Goal: Navigation & Orientation: Find specific page/section

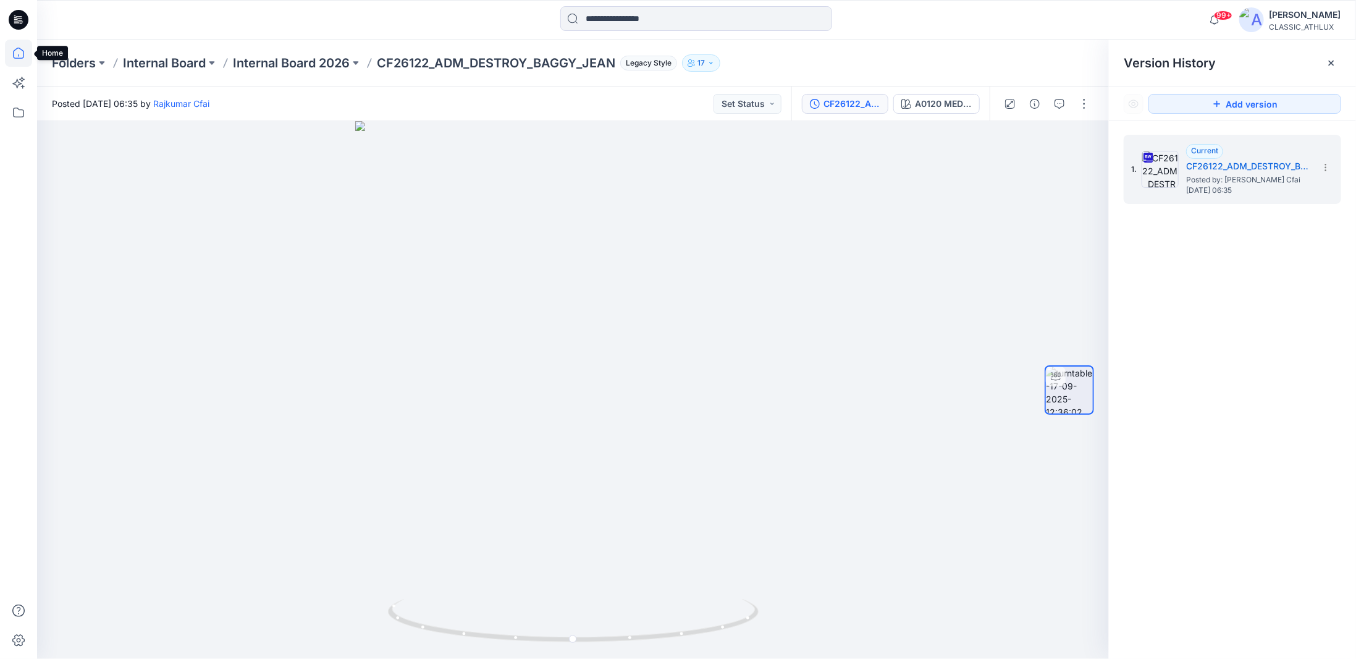
click at [20, 54] on icon at bounding box center [18, 53] width 27 height 27
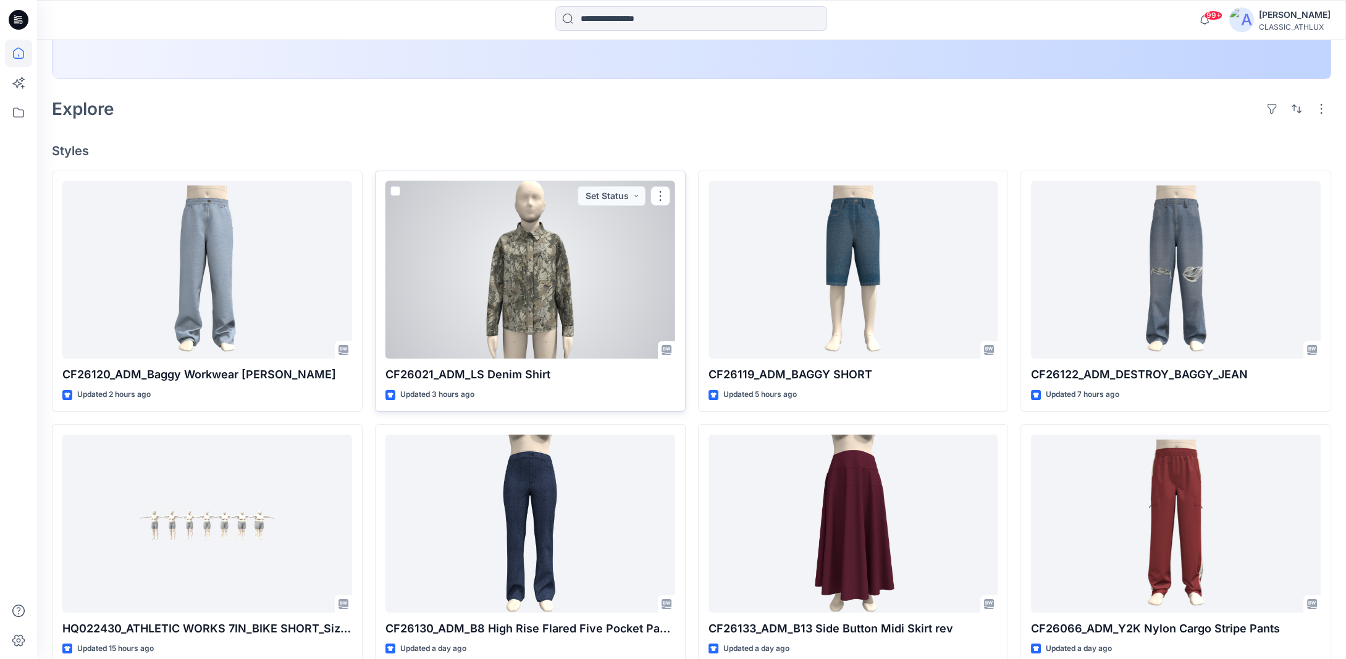
scroll to position [309, 0]
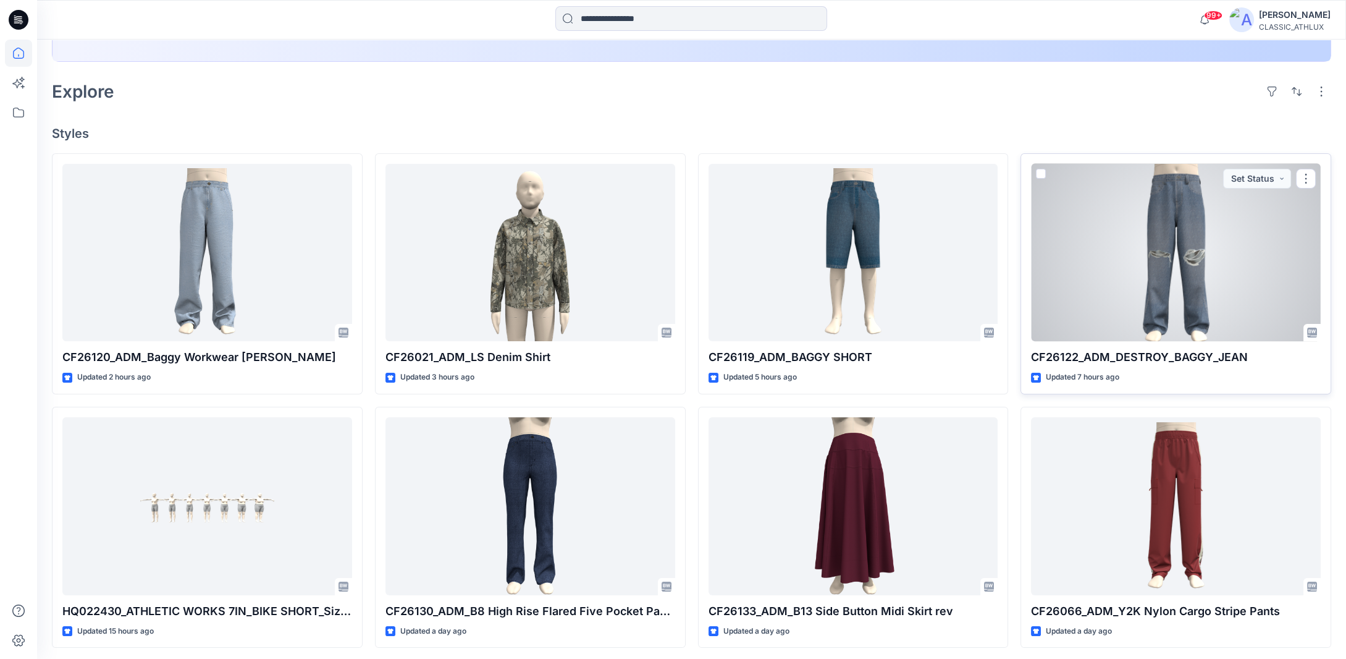
click at [1198, 271] on div at bounding box center [1176, 253] width 290 height 178
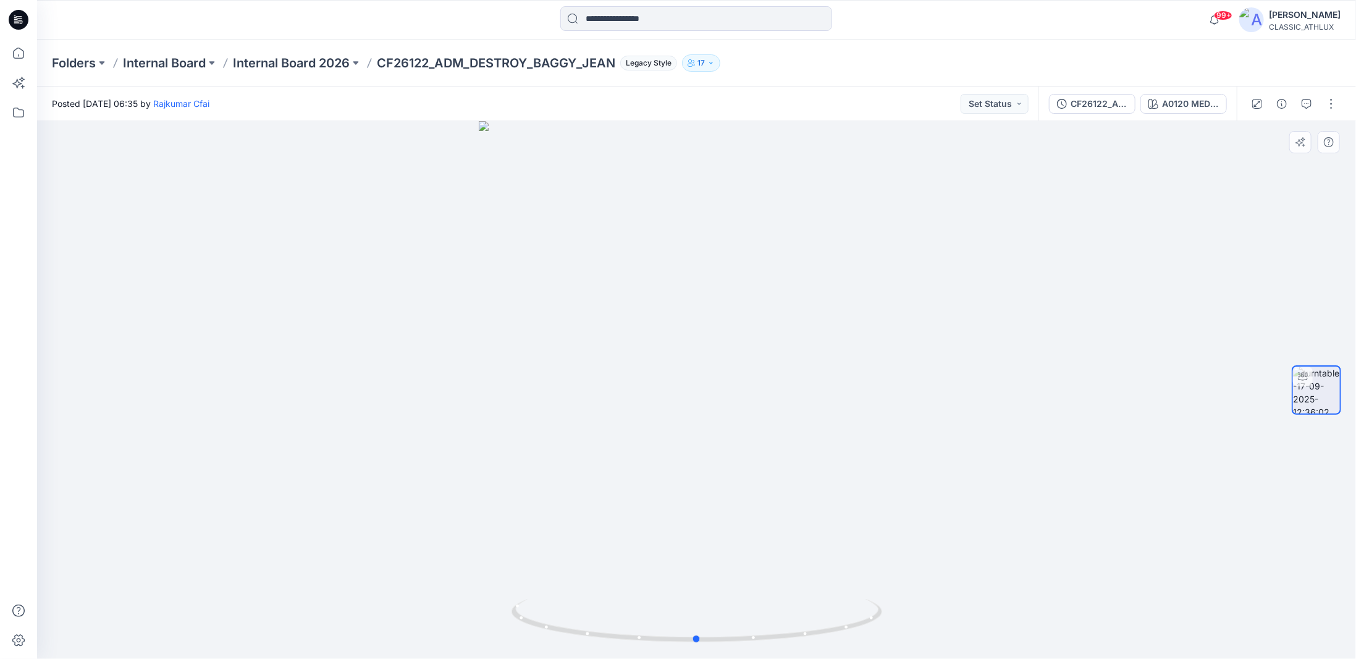
click at [776, 413] on div at bounding box center [696, 389] width 1319 height 537
click at [347, 67] on p "Internal Board 2026" at bounding box center [291, 62] width 117 height 17
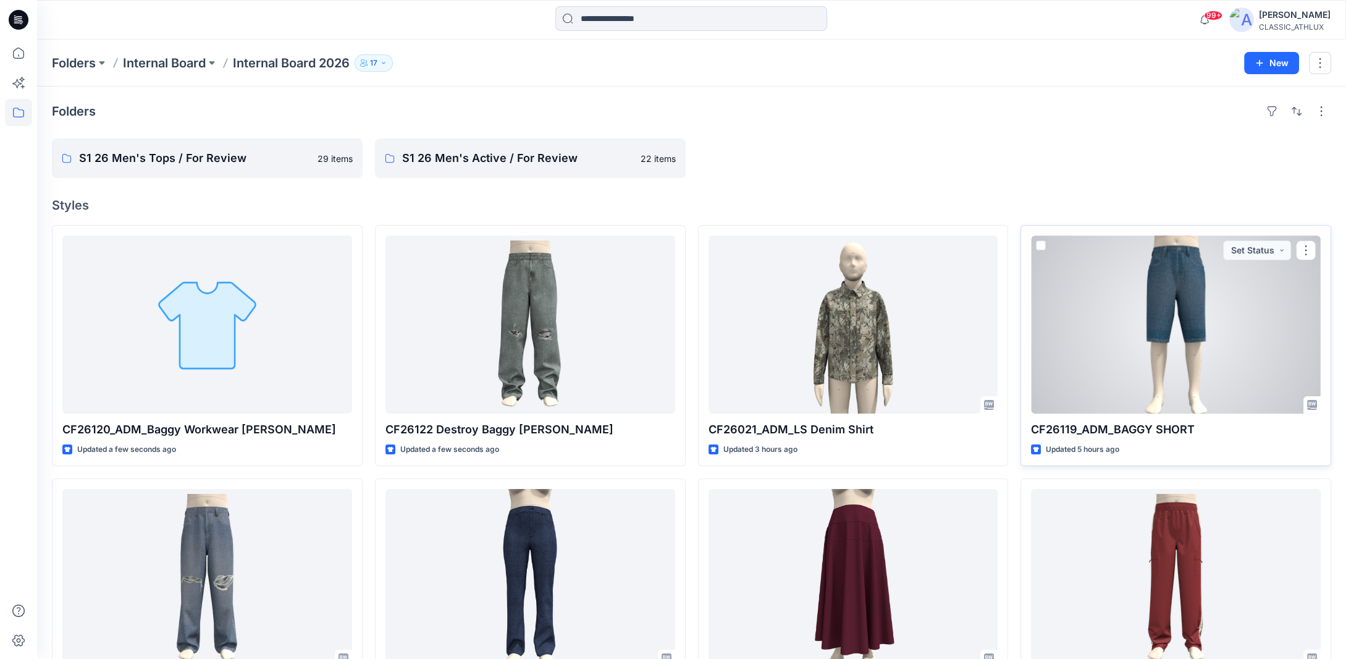
click at [1189, 336] on div at bounding box center [1176, 324] width 290 height 178
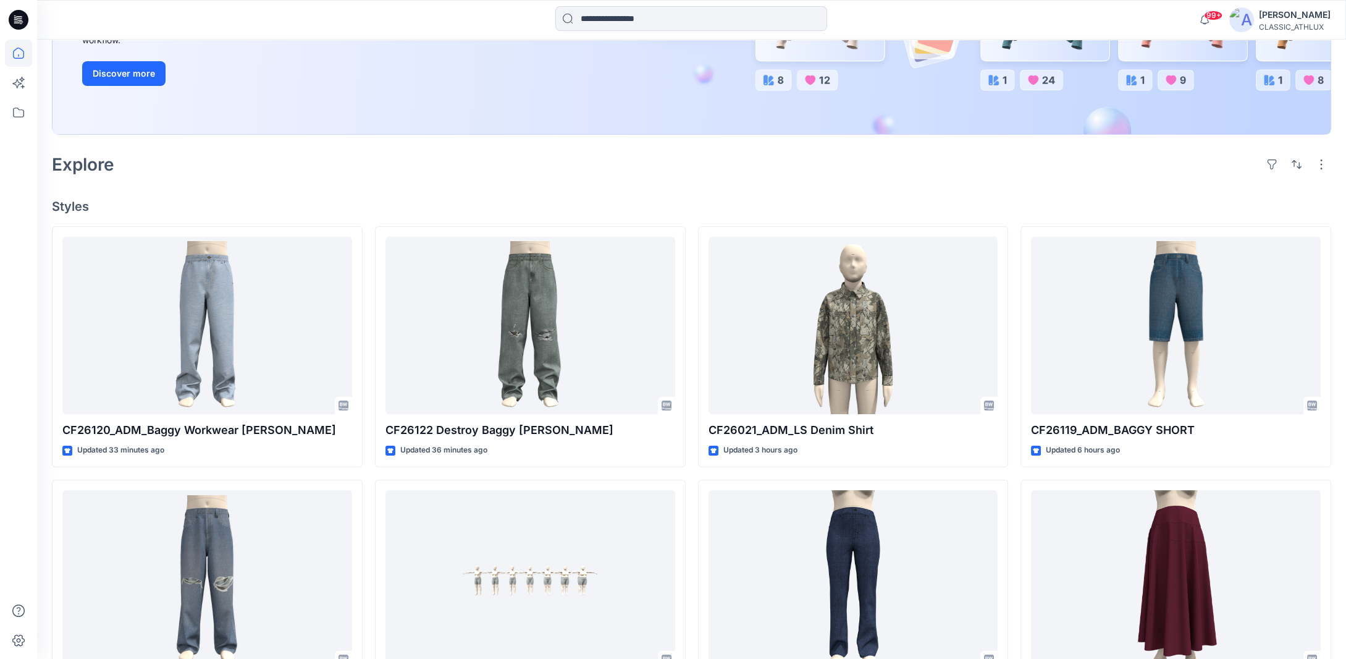
scroll to position [309, 0]
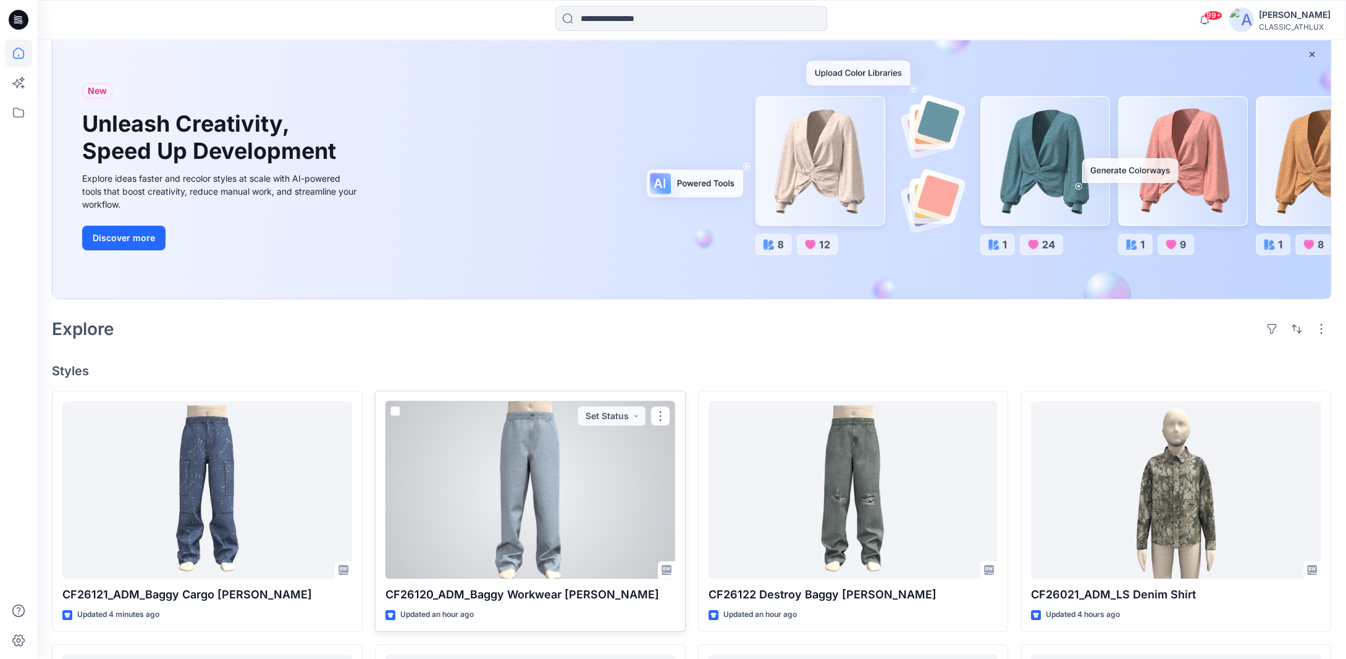
scroll to position [185, 0]
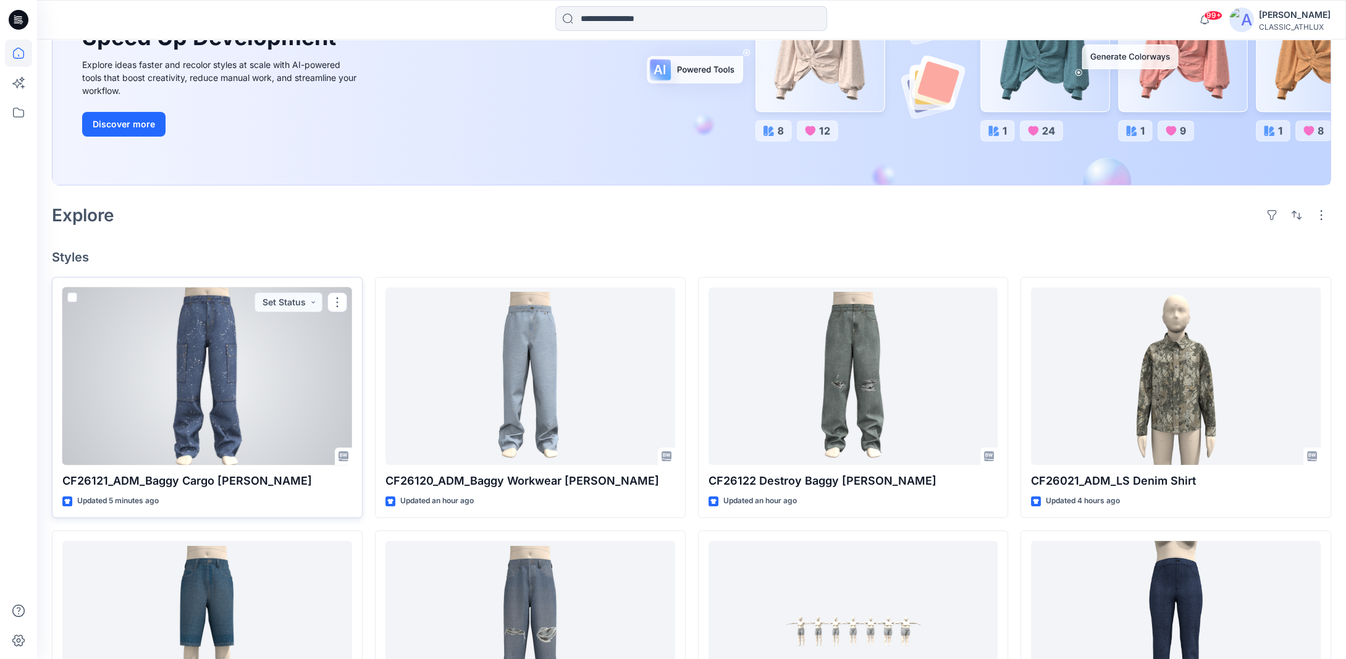
click at [286, 398] on div at bounding box center [207, 376] width 290 height 178
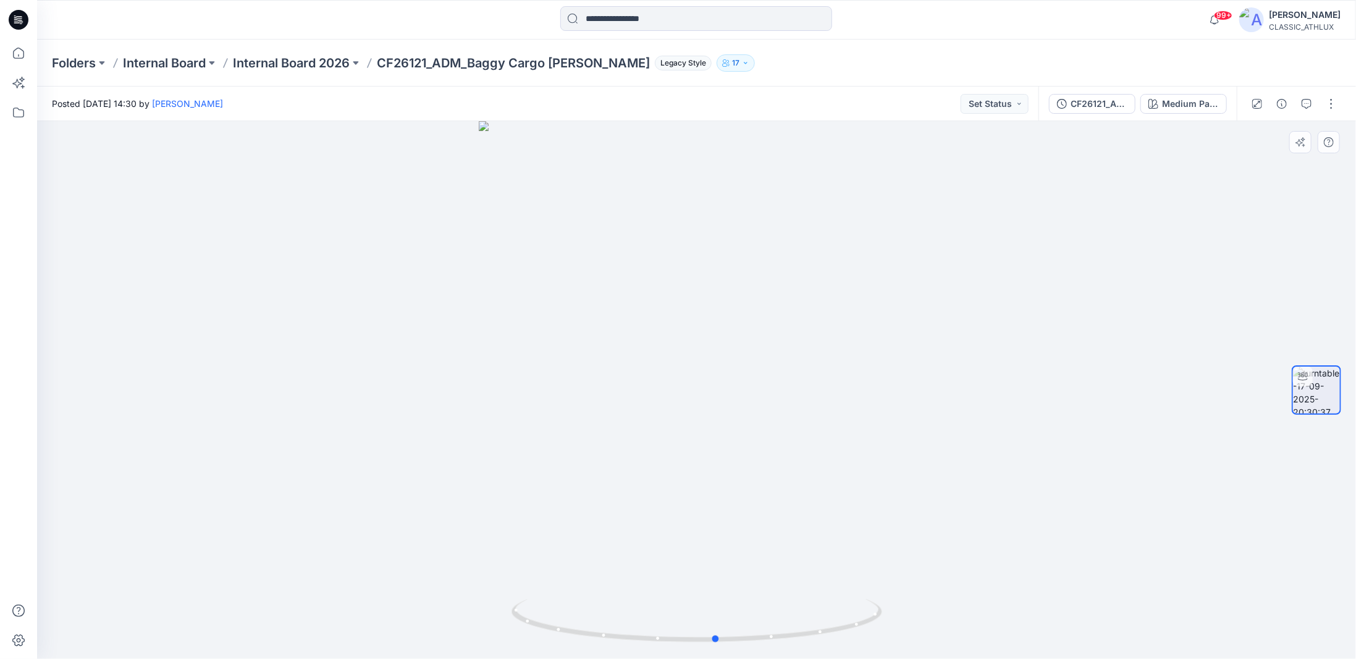
drag, startPoint x: 870, startPoint y: 624, endPoint x: 897, endPoint y: 610, distance: 30.4
click at [897, 610] on div at bounding box center [696, 389] width 1319 height 537
click at [23, 57] on icon at bounding box center [18, 53] width 11 height 11
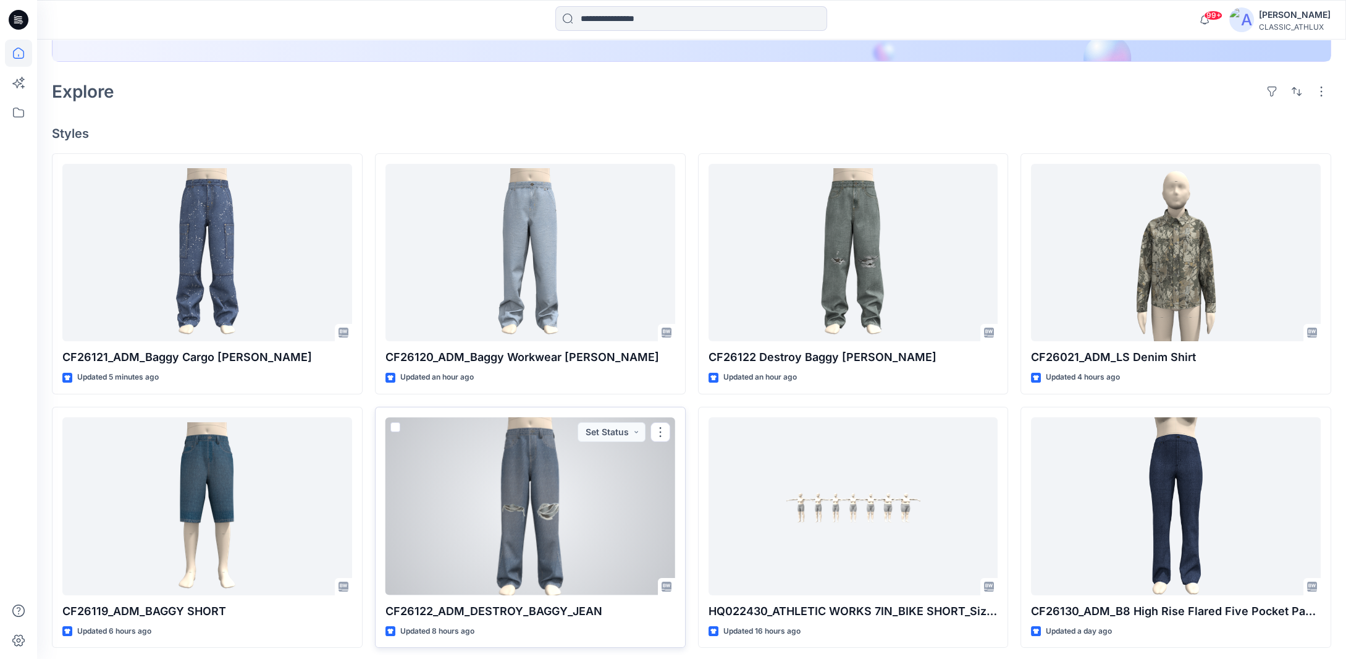
scroll to position [371, 0]
